Goal: Navigation & Orientation: Find specific page/section

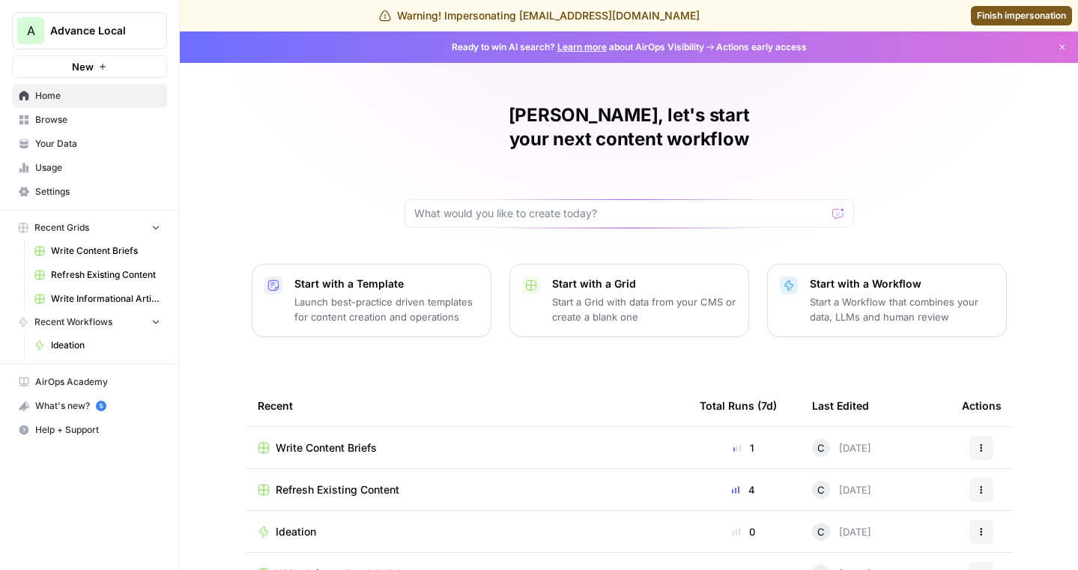
click at [81, 162] on span "Usage" at bounding box center [97, 167] width 125 height 13
click at [347, 440] on span "Write Content Briefs" at bounding box center [326, 447] width 101 height 15
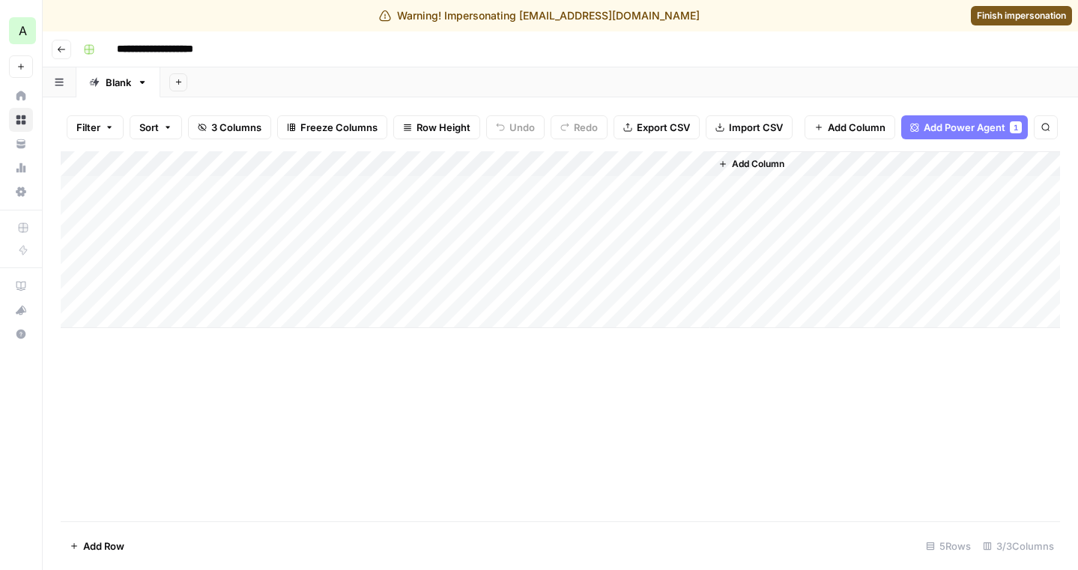
click at [1025, 25] on div "Warning! Impersonating cyandle@advancelocal.com Finish impersonation" at bounding box center [539, 15] width 1078 height 31
click at [1017, 20] on span "Finish impersonation" at bounding box center [1021, 15] width 89 height 13
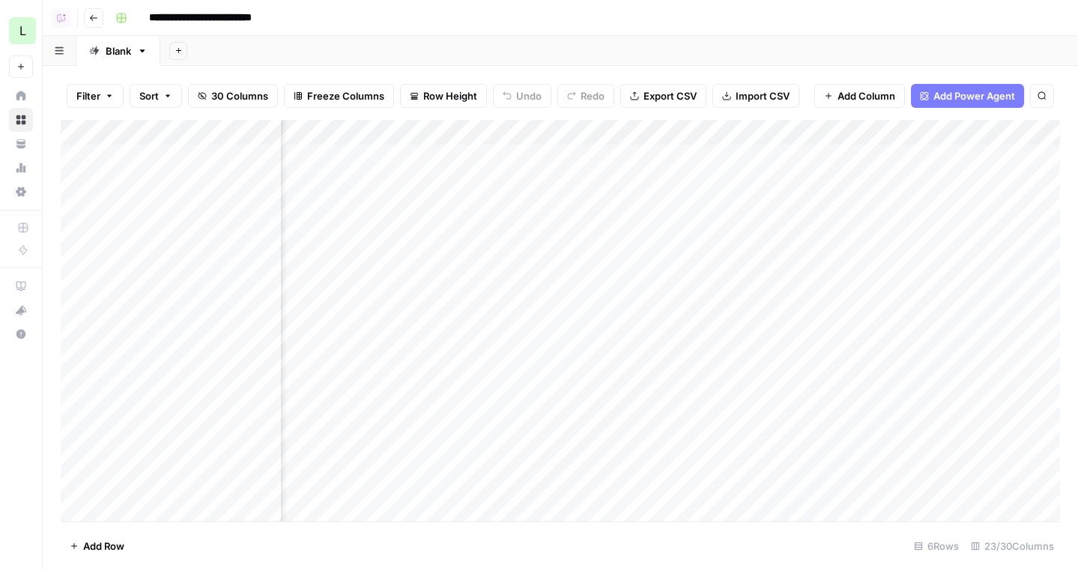
scroll to position [0, 960]
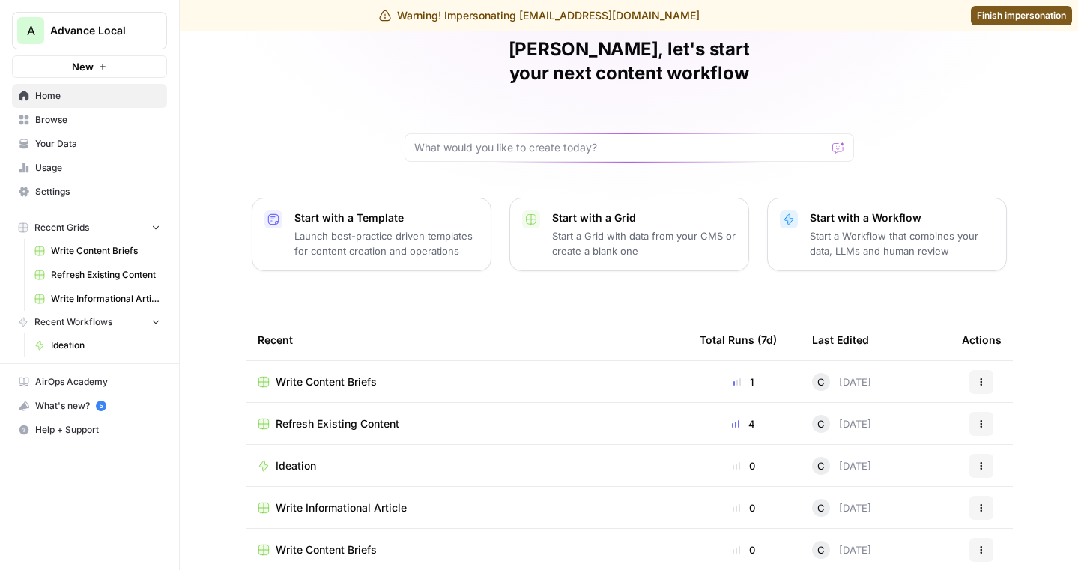
scroll to position [67, 0]
click at [67, 162] on span "Usage" at bounding box center [97, 167] width 125 height 13
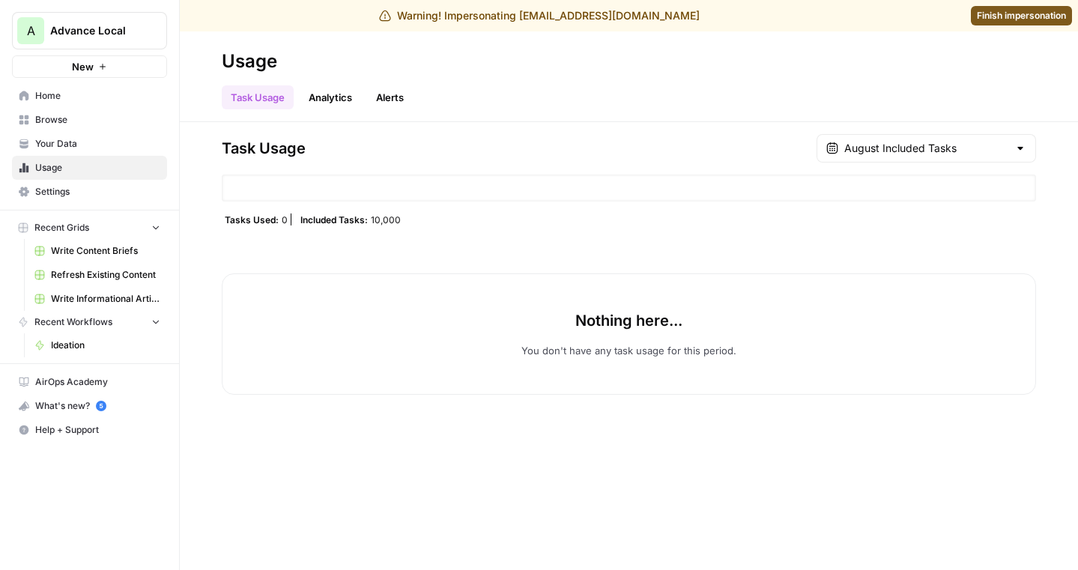
click at [72, 123] on span "Browse" at bounding box center [97, 119] width 125 height 13
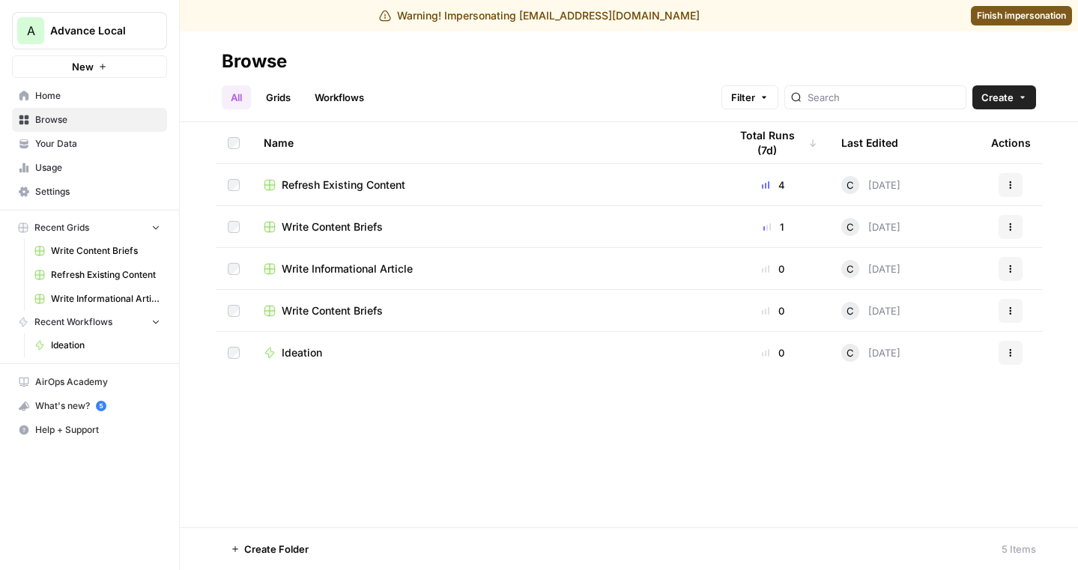
click at [89, 90] on span "Home" at bounding box center [97, 95] width 125 height 13
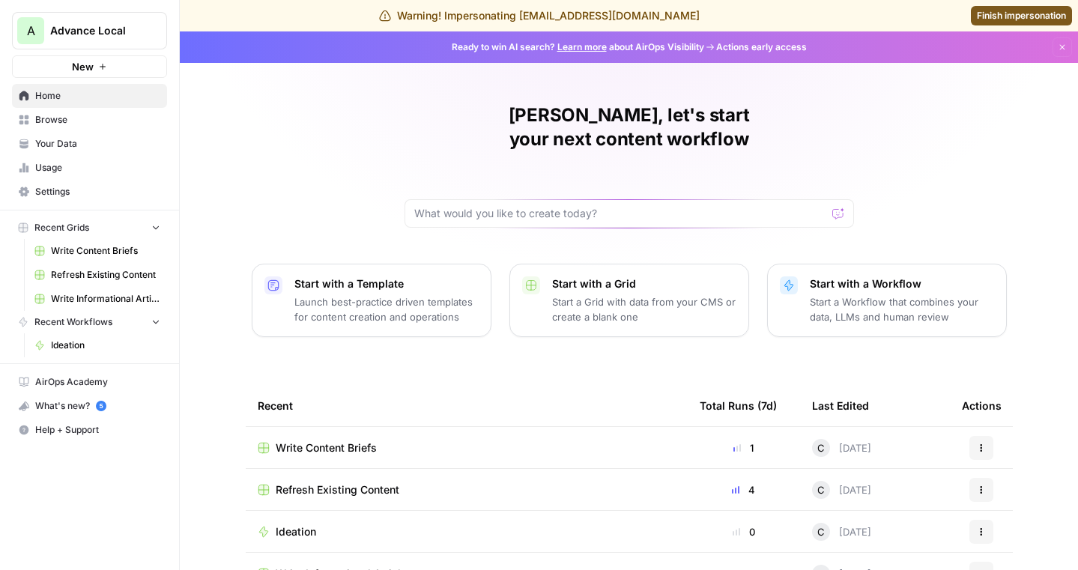
scroll to position [67, 0]
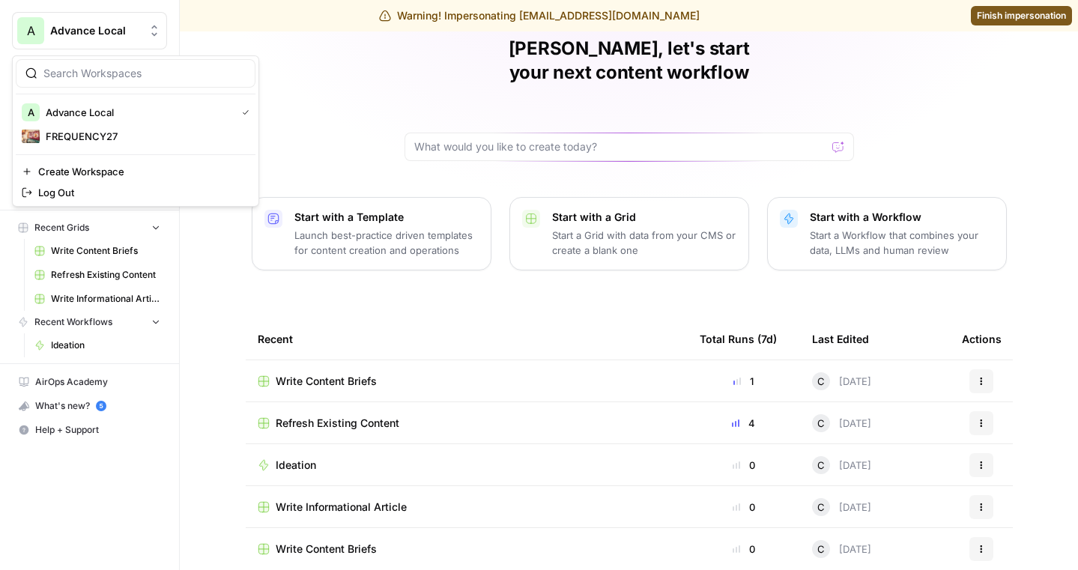
click at [109, 16] on button "A Advance Local" at bounding box center [89, 30] width 155 height 37
click at [80, 34] on span "Advance Local" at bounding box center [95, 30] width 91 height 15
